Goal: Information Seeking & Learning: Stay updated

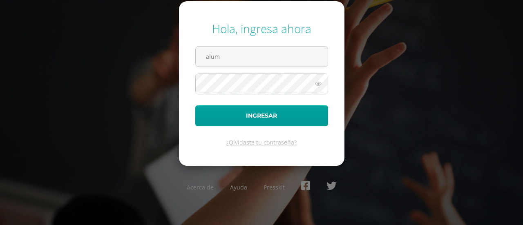
type input "alumno16pk168@integralamericano.edu.gt"
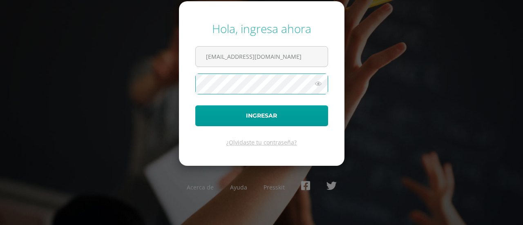
click at [195, 105] on button "Ingresar" at bounding box center [261, 115] width 133 height 21
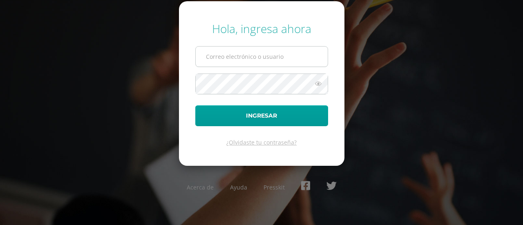
click at [245, 63] on input "text" at bounding box center [262, 57] width 132 height 20
type input "alumno16pk168@integralamericano.edu.gt"
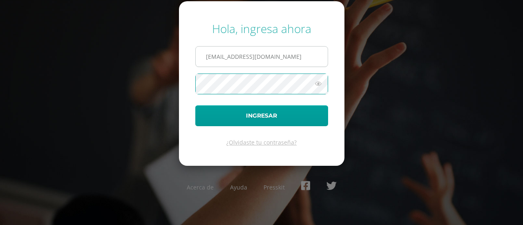
click at [195, 105] on button "Ingresar" at bounding box center [261, 115] width 133 height 21
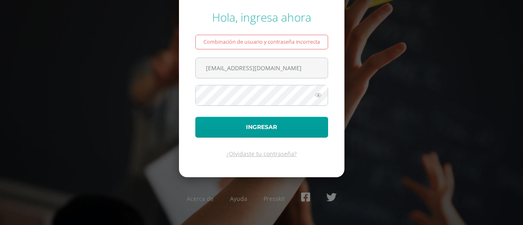
click at [262, 84] on form "Hola, ingresa ahora Combinación de usuario y contraseña incorrecta [EMAIL_ADDRE…" at bounding box center [261, 83] width 165 height 187
click at [195, 117] on button "Ingresar" at bounding box center [261, 127] width 133 height 21
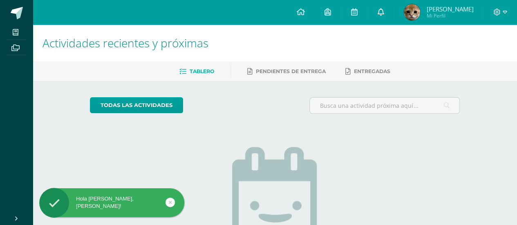
click at [391, 16] on link at bounding box center [380, 12] width 26 height 25
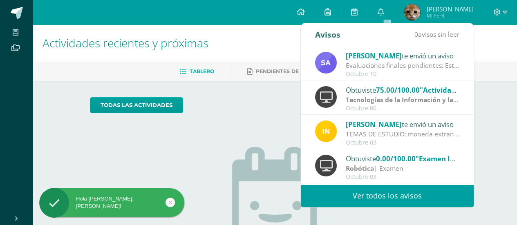
scroll to position [136, 0]
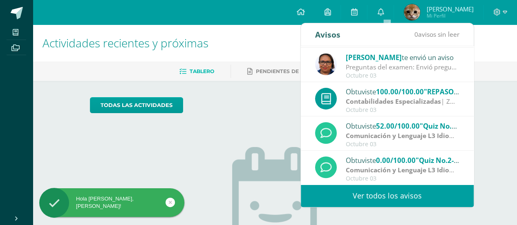
click at [392, 198] on link "Ver todos los avisos" at bounding box center [387, 196] width 173 height 22
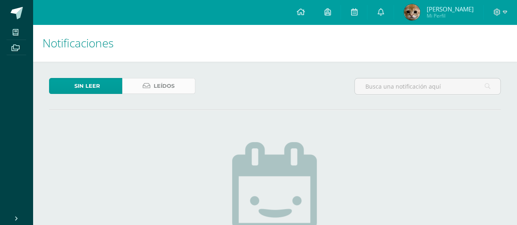
click at [150, 92] on link "Leídos" at bounding box center [158, 86] width 73 height 16
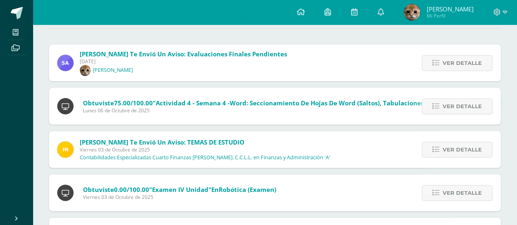
scroll to position [81, 0]
click at [431, 65] on link "Ver detalle" at bounding box center [456, 64] width 71 height 16
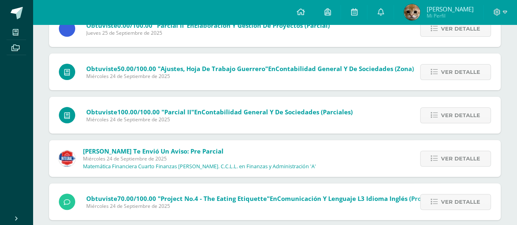
scroll to position [3159, 0]
drag, startPoint x: 440, startPoint y: 168, endPoint x: 447, endPoint y: 160, distance: 11.0
click at [447, 160] on div "Ver detalle" at bounding box center [454, 158] width 93 height 37
click at [447, 160] on span "Ver detalle" at bounding box center [460, 158] width 39 height 15
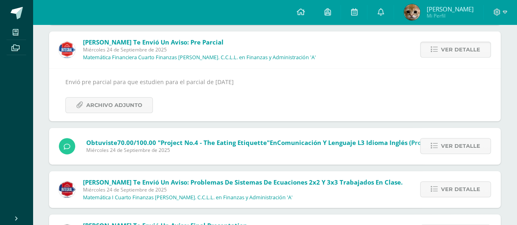
scroll to position [3172, 0]
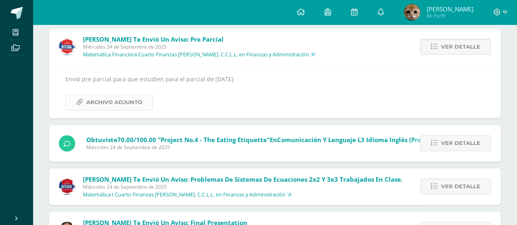
click at [137, 98] on span "Archivo Adjunto" at bounding box center [114, 102] width 56 height 15
